Goal: Information Seeking & Learning: Learn about a topic

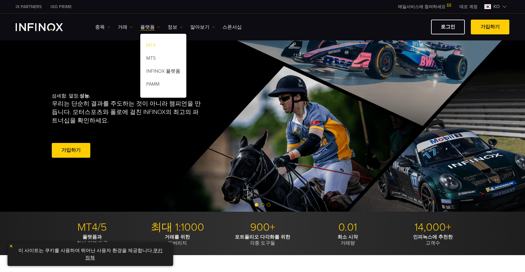
click at [150, 48] on link "MT4" at bounding box center [163, 46] width 46 height 13
